Goal: Transaction & Acquisition: Purchase product/service

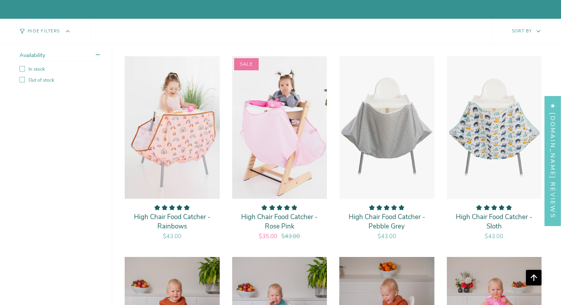
scroll to position [632, 0]
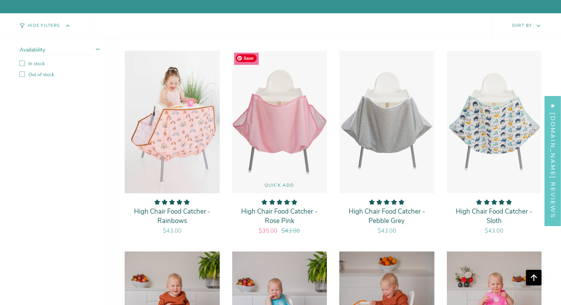
click at [261, 157] on img "High Chair Food Catcher - Rose Pink" at bounding box center [280, 121] width 96 height 143
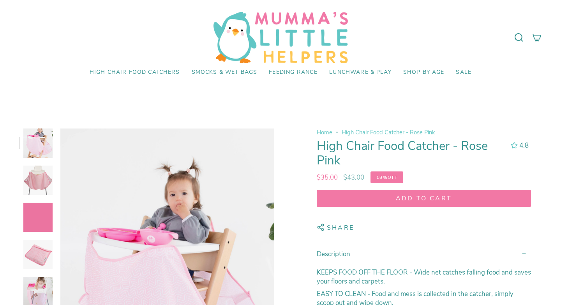
select select "pictures-first"
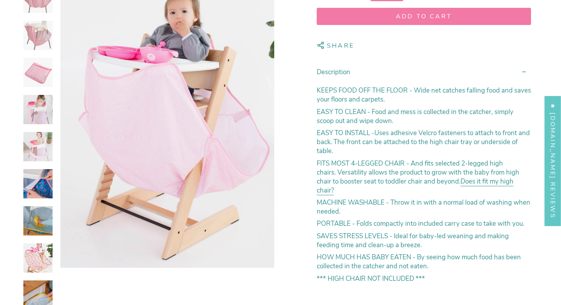
scroll to position [182, 0]
